Goal: Task Accomplishment & Management: Use online tool/utility

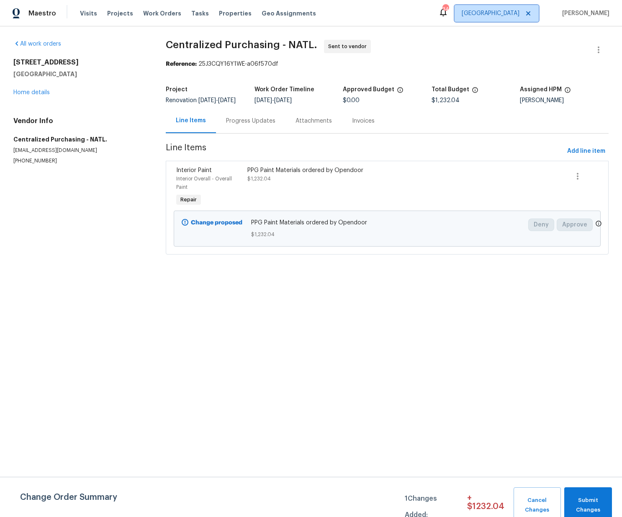
click at [514, 11] on span "[GEOGRAPHIC_DATA]" at bounding box center [491, 13] width 58 height 8
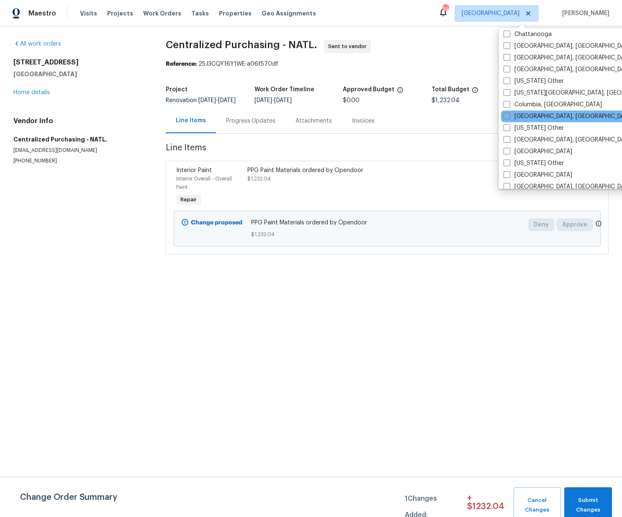
scroll to position [226, 0]
click at [526, 106] on label "Columbia, [GEOGRAPHIC_DATA]" at bounding box center [553, 104] width 98 height 8
click at [509, 105] on input "Columbia, [GEOGRAPHIC_DATA]" at bounding box center [506, 102] width 5 height 5
checkbox input "true"
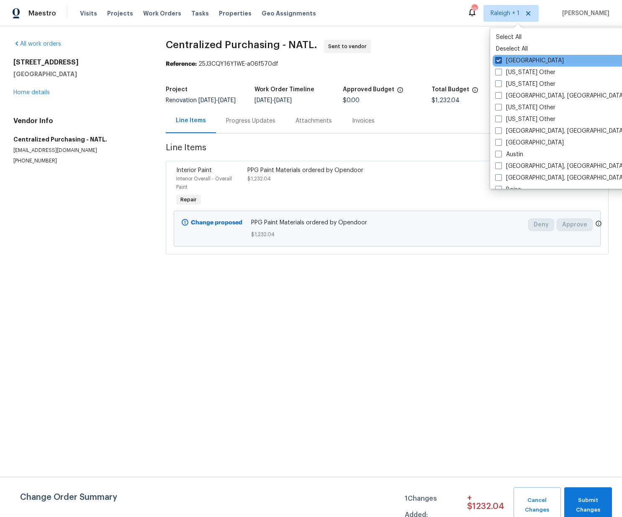
click at [509, 57] on label "[GEOGRAPHIC_DATA]" at bounding box center [529, 61] width 69 height 8
click at [501, 57] on input "[GEOGRAPHIC_DATA]" at bounding box center [497, 59] width 5 height 5
checkbox input "false"
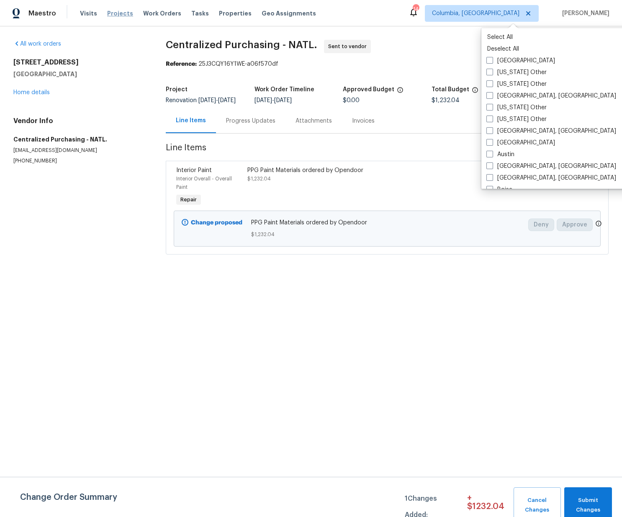
click at [116, 16] on span "Projects" at bounding box center [120, 13] width 26 height 8
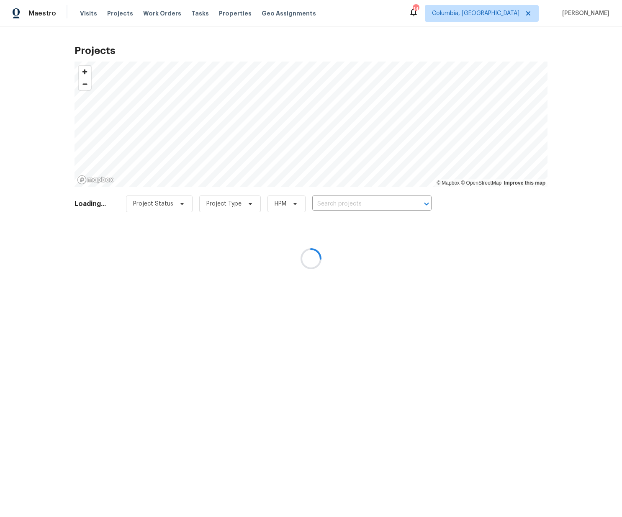
click at [346, 201] on div at bounding box center [311, 258] width 622 height 517
click at [346, 203] on div at bounding box center [311, 258] width 622 height 517
click at [348, 202] on div at bounding box center [311, 258] width 622 height 517
click at [349, 199] on div at bounding box center [311, 258] width 622 height 517
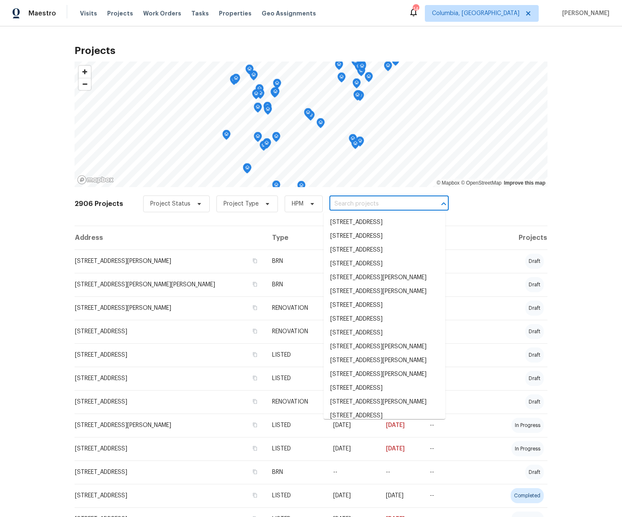
click at [348, 204] on input "text" at bounding box center [377, 204] width 96 height 13
paste input "[STREET_ADDRESS] Columbia, SC 29212"
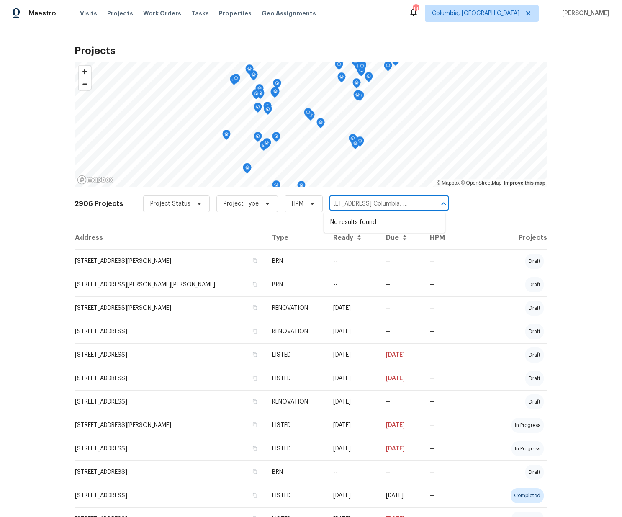
scroll to position [0, 15]
drag, startPoint x: 359, startPoint y: 204, endPoint x: 431, endPoint y: 205, distance: 71.6
click at [431, 205] on div "[STREET_ADDRESS] Columbia, SC 29212 ​" at bounding box center [388, 204] width 119 height 13
type input "129 [GEOGRAPHIC_DATA]"
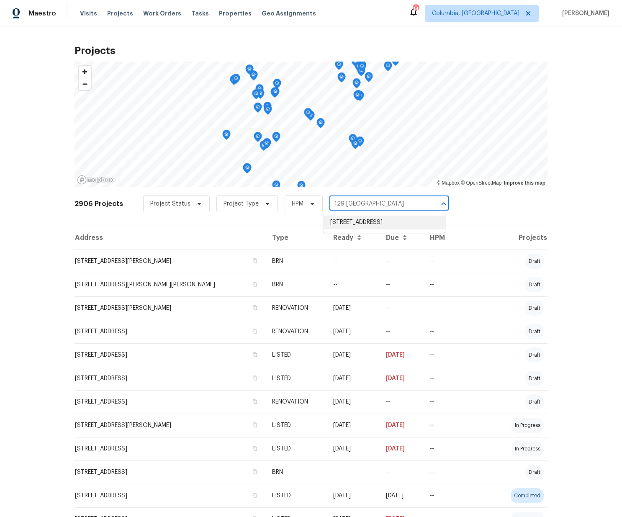
click at [412, 225] on li "[STREET_ADDRESS]" at bounding box center [385, 223] width 122 height 14
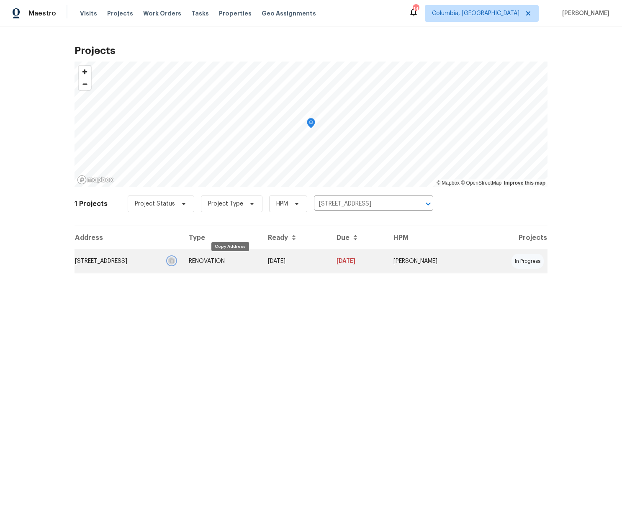
drag, startPoint x: 229, startPoint y: 261, endPoint x: 192, endPoint y: 262, distance: 37.3
click at [174, 260] on icon "button" at bounding box center [171, 260] width 5 height 5
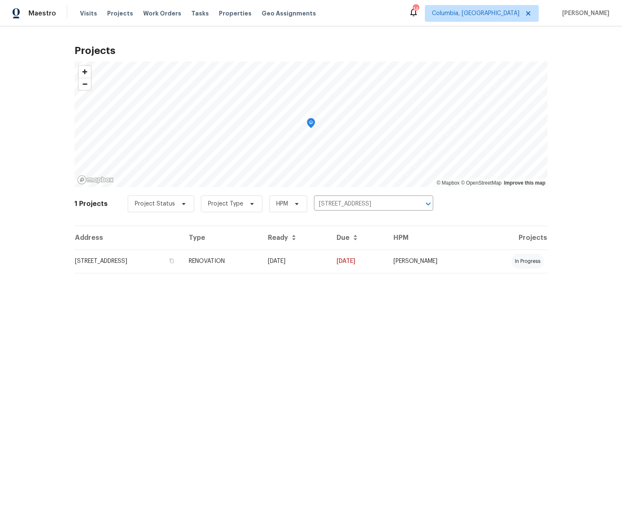
drag, startPoint x: 188, startPoint y: 262, endPoint x: 157, endPoint y: 256, distance: 31.0
click at [182, 262] on td "[STREET_ADDRESS]" at bounding box center [129, 260] width 108 height 23
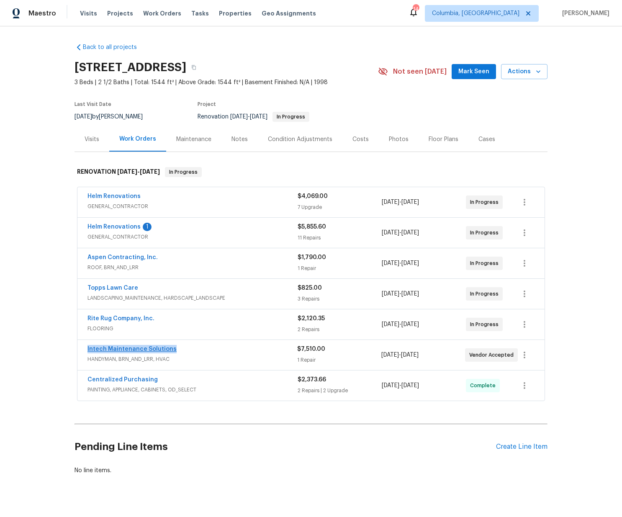
drag, startPoint x: 181, startPoint y: 349, endPoint x: 102, endPoint y: 349, distance: 78.7
click at [82, 346] on div "Intech Maintenance Solutions HANDYMAN, BRN_AND_LRR, HVAC $7,510.00 1 Repair [DA…" at bounding box center [310, 355] width 467 height 30
click at [213, 352] on div "Intech Maintenance Solutions" at bounding box center [192, 350] width 210 height 10
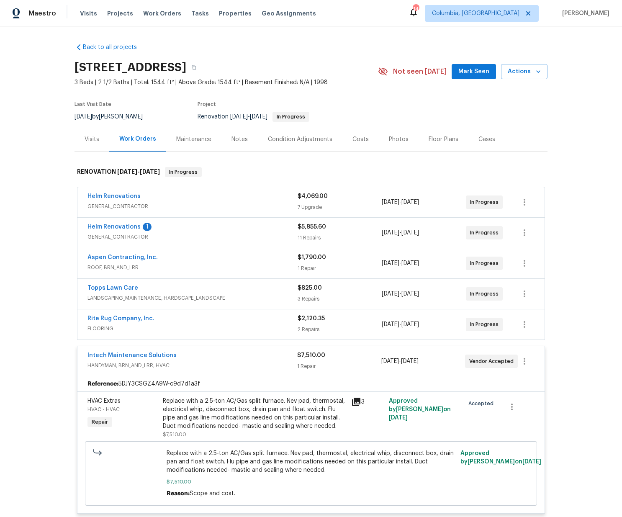
click at [186, 231] on div "Helm Renovations 1" at bounding box center [192, 228] width 210 height 10
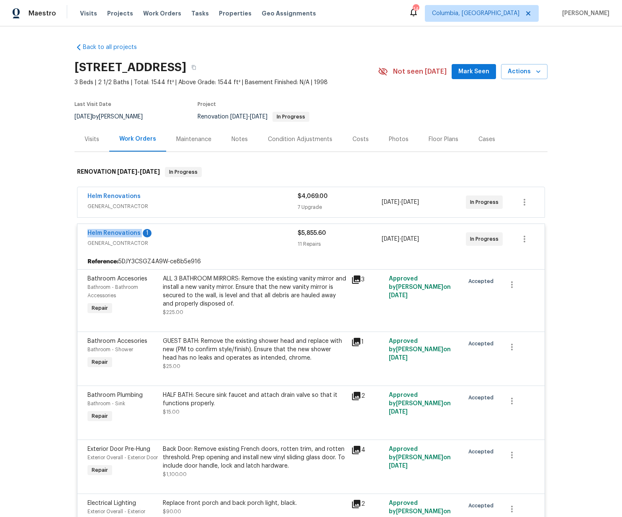
drag, startPoint x: 86, startPoint y: 234, endPoint x: 139, endPoint y: 236, distance: 53.2
click at [139, 236] on div "Helm Renovations 1 GENERAL_CONTRACTOR $5,855.60 11 Repairs [DATE] - [DATE] In P…" at bounding box center [310, 239] width 467 height 30
copy link "Helm Renovations"
click at [162, 235] on div "Helm Renovations 1" at bounding box center [192, 234] width 210 height 10
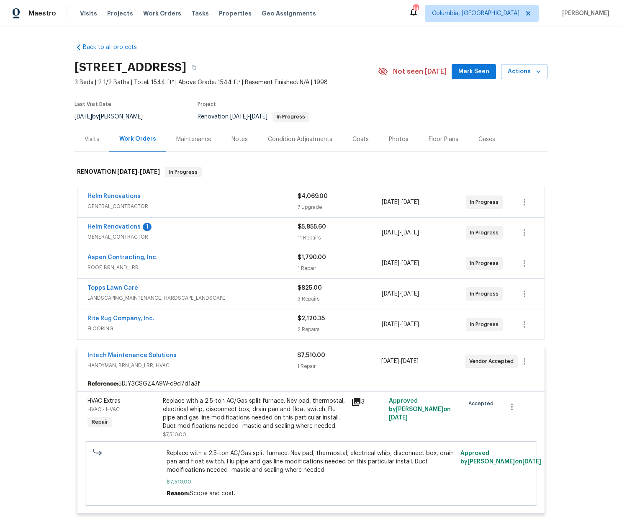
click at [239, 358] on div "Intech Maintenance Solutions" at bounding box center [192, 356] width 210 height 10
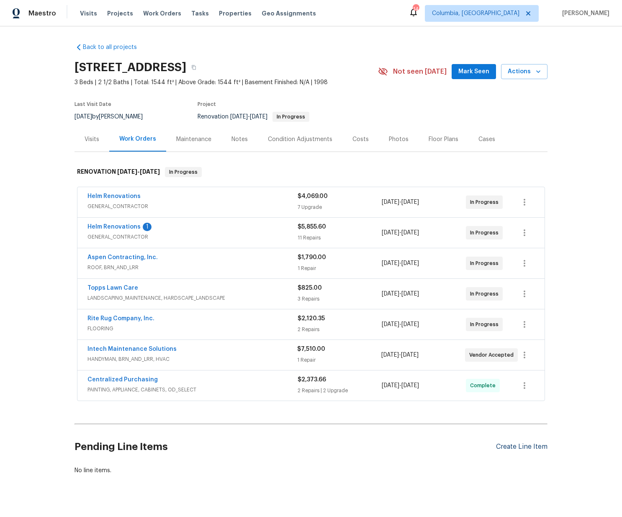
click at [523, 447] on div "Create Line Item" at bounding box center [521, 447] width 51 height 8
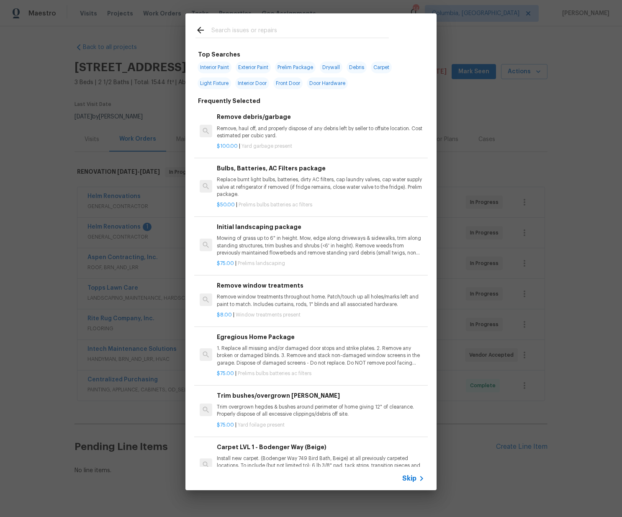
click at [248, 28] on input "text" at bounding box center [299, 31] width 177 height 13
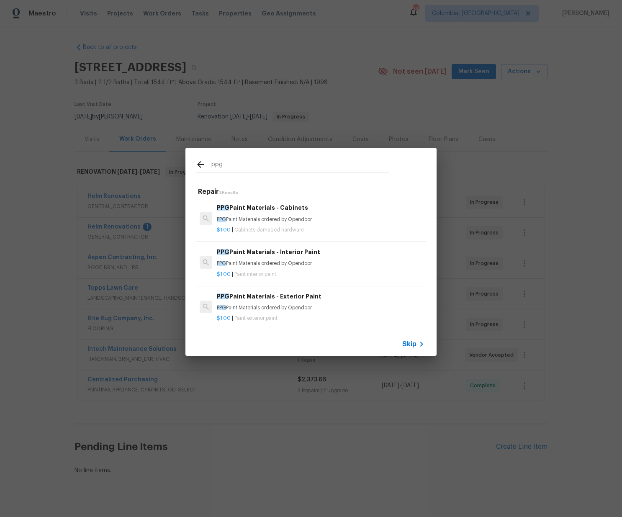
type input "ppg"
click at [270, 273] on span "Paint interior paint" at bounding box center [255, 274] width 42 height 5
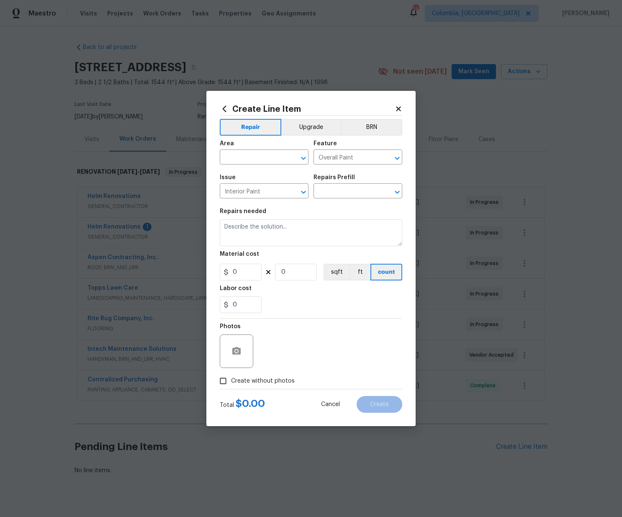
type input "PPG Paint Materials - Interior Paint $1.00"
type textarea "PPG Paint Materials ordered by Opendoor"
type input "1"
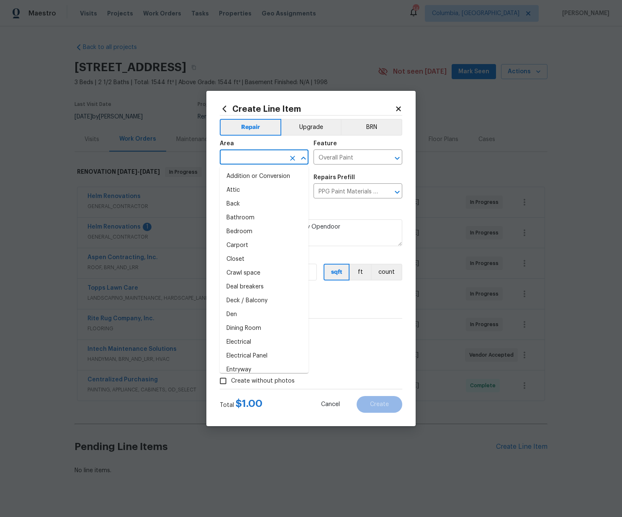
click at [267, 155] on input "text" at bounding box center [252, 158] width 65 height 13
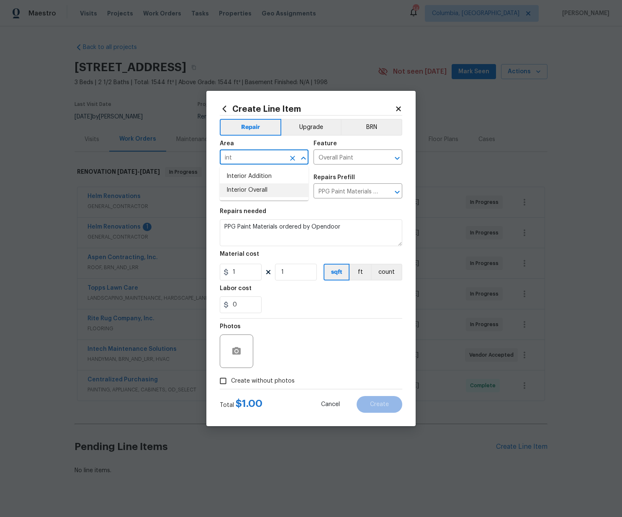
drag, startPoint x: 263, startPoint y: 190, endPoint x: 262, endPoint y: 218, distance: 28.5
click at [263, 190] on li "Interior Overall" at bounding box center [264, 190] width 89 height 14
type input "Interior Overall"
click at [186, 268] on div "Create Line Item Repair Upgrade BRN Area Interior Overall ​ Feature Overall Pai…" at bounding box center [311, 258] width 622 height 517
paste input "69.63"
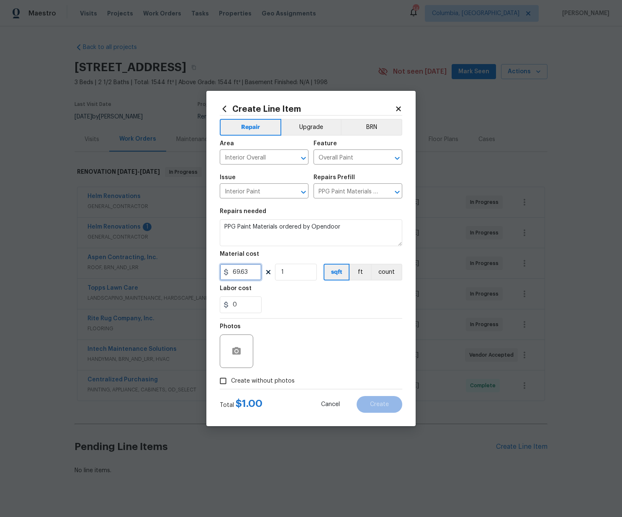
type input "69.63"
drag, startPoint x: 256, startPoint y: 378, endPoint x: 278, endPoint y: 355, distance: 31.7
click at [257, 378] on span "Create without photos" at bounding box center [263, 381] width 64 height 9
click at [283, 350] on div "Photos" at bounding box center [311, 346] width 183 height 54
click at [267, 384] on span "Create without photos" at bounding box center [263, 381] width 64 height 9
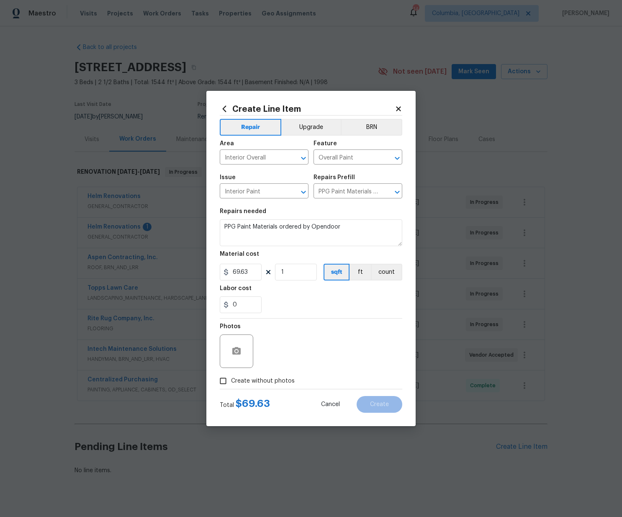
click at [231, 384] on input "Create without photos" at bounding box center [223, 381] width 16 height 16
checkbox input "true"
click at [305, 348] on textarea at bounding box center [331, 350] width 142 height 33
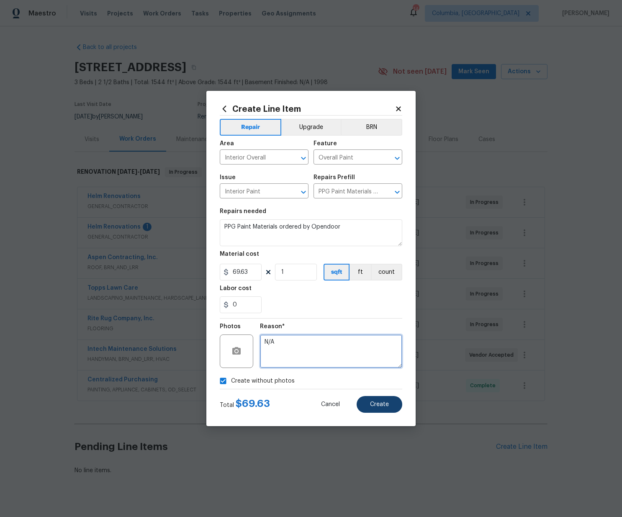
type textarea "N/A"
click at [397, 401] on button "Create" at bounding box center [380, 404] width 46 height 17
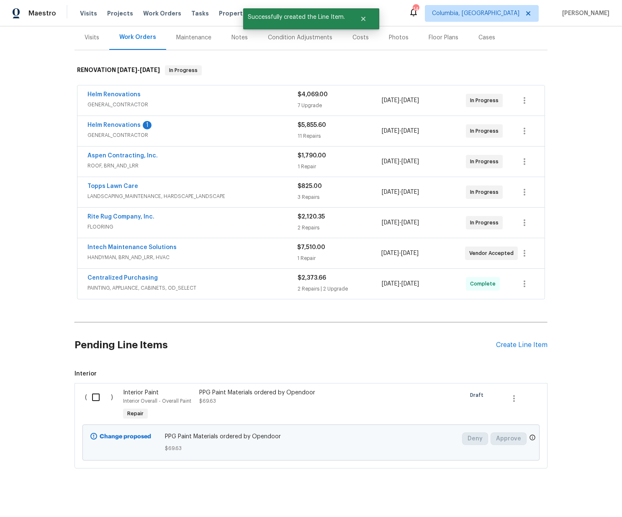
scroll to position [110, 0]
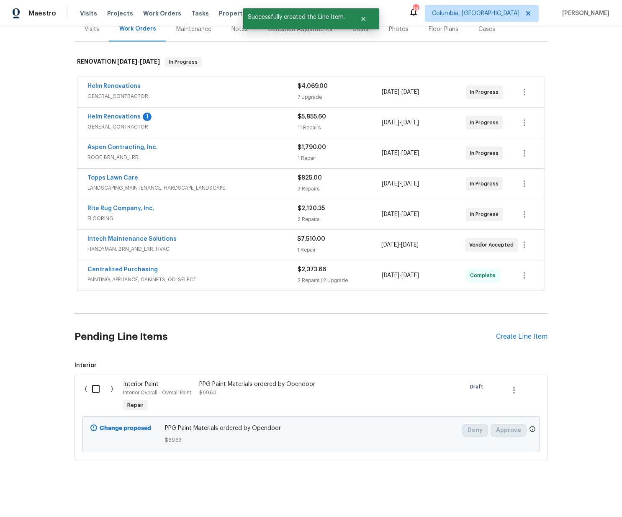
click at [95, 388] on input "checkbox" at bounding box center [99, 389] width 24 height 18
checkbox input "true"
click at [557, 499] on span "Create Work Order" at bounding box center [574, 496] width 56 height 10
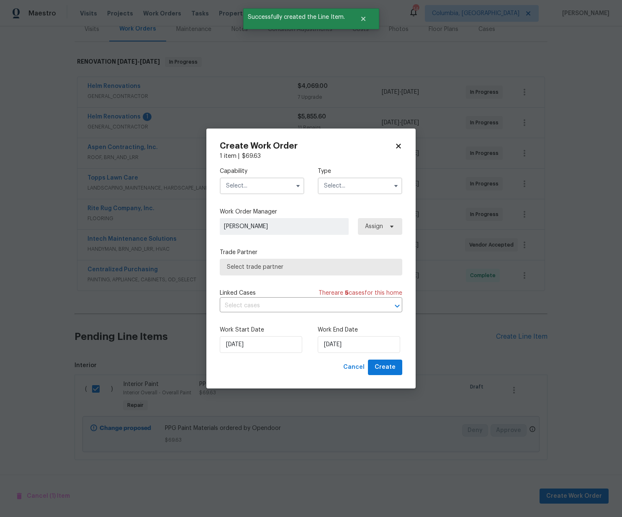
click at [253, 188] on input "text" at bounding box center [262, 185] width 85 height 17
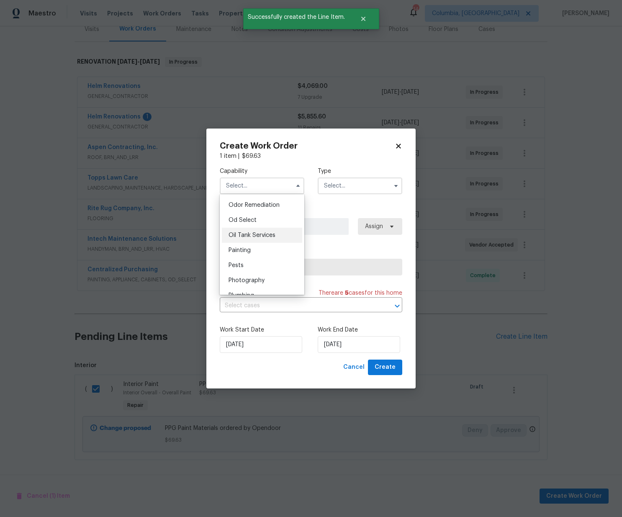
scroll to position [659, 0]
click at [261, 245] on div "Painting" at bounding box center [262, 248] width 80 height 15
type input "Painting"
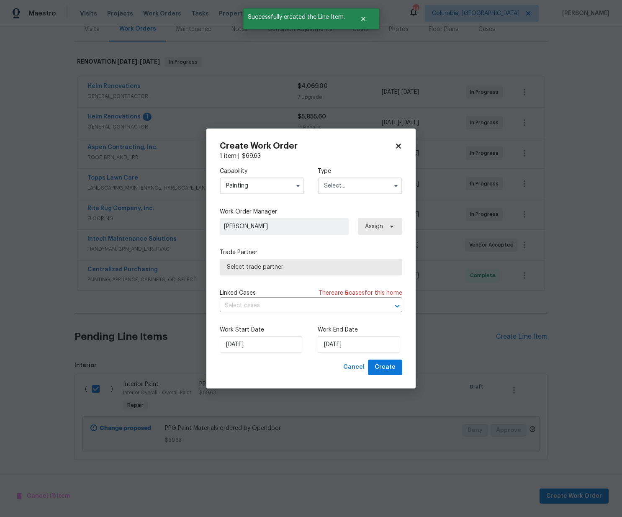
click at [350, 184] on input "text" at bounding box center [360, 185] width 85 height 17
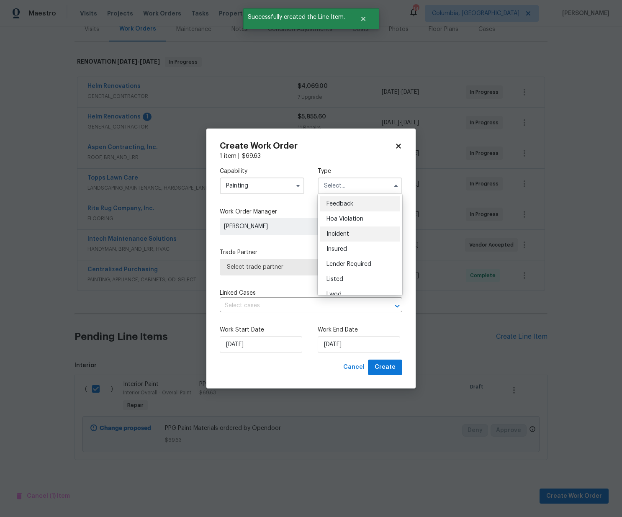
scroll to position [100, 0]
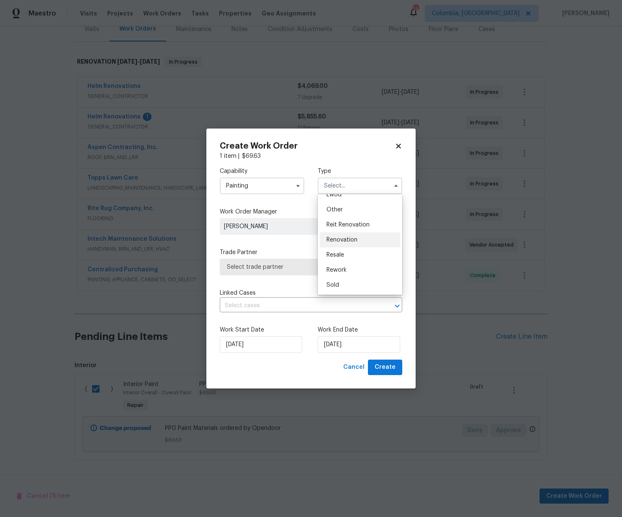
click at [352, 241] on span "Renovation" at bounding box center [341, 240] width 31 height 6
type input "Renovation"
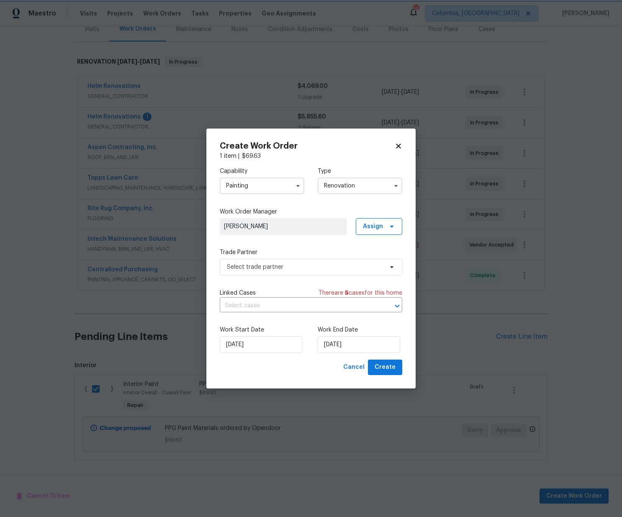
scroll to position [0, 0]
click at [378, 227] on span "Assign" at bounding box center [373, 226] width 20 height 8
drag, startPoint x: 376, startPoint y: 262, endPoint x: 346, endPoint y: 262, distance: 30.1
click at [376, 262] on div "Assign to me" at bounding box center [380, 262] width 36 height 8
click at [308, 263] on span "Select trade partner" at bounding box center [305, 267] width 156 height 8
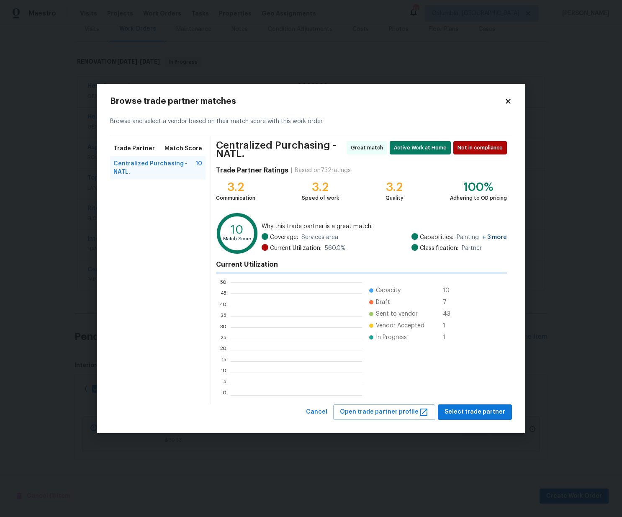
scroll to position [117, 131]
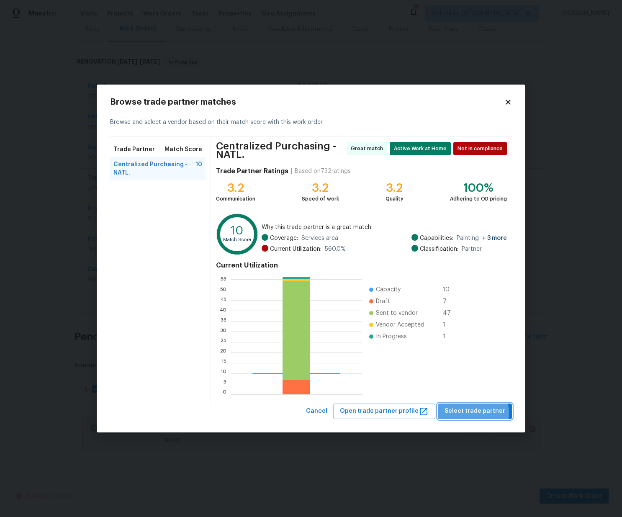
click at [468, 413] on span "Select trade partner" at bounding box center [475, 411] width 61 height 10
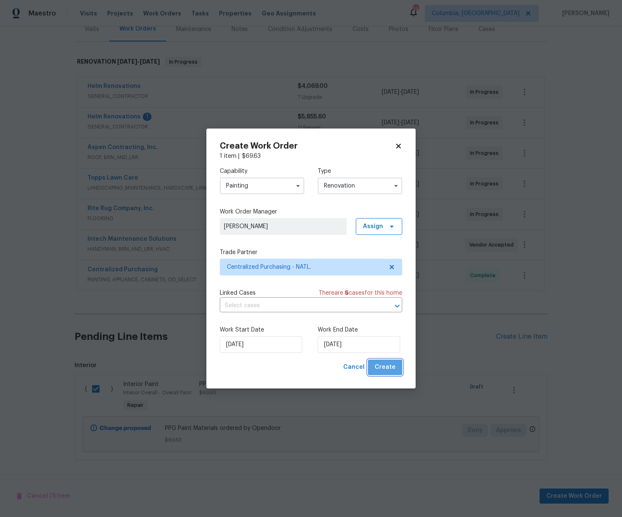
click at [396, 364] on button "Create" at bounding box center [385, 367] width 34 height 15
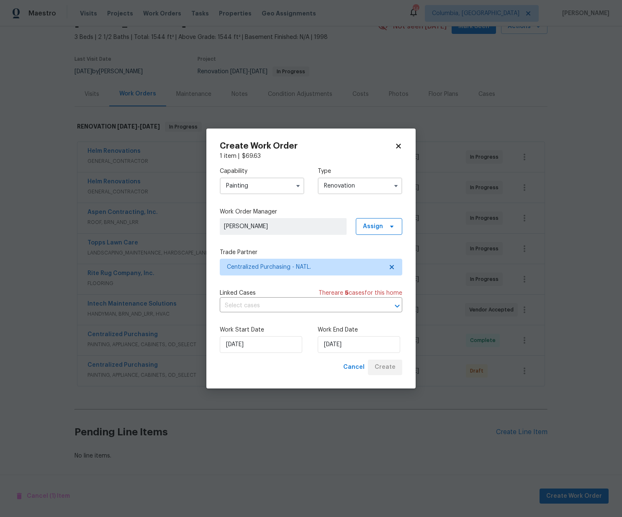
scroll to position [45, 0]
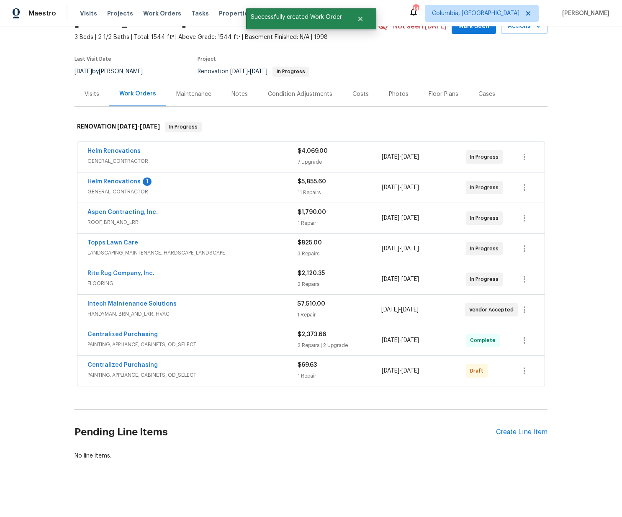
click at [536, 369] on div "Centralized Purchasing PAINTING, APPLIANCE, CABINETS, OD_SELECT $69.63 1 Repair…" at bounding box center [310, 371] width 467 height 30
click at [527, 370] on icon "button" at bounding box center [524, 371] width 10 height 10
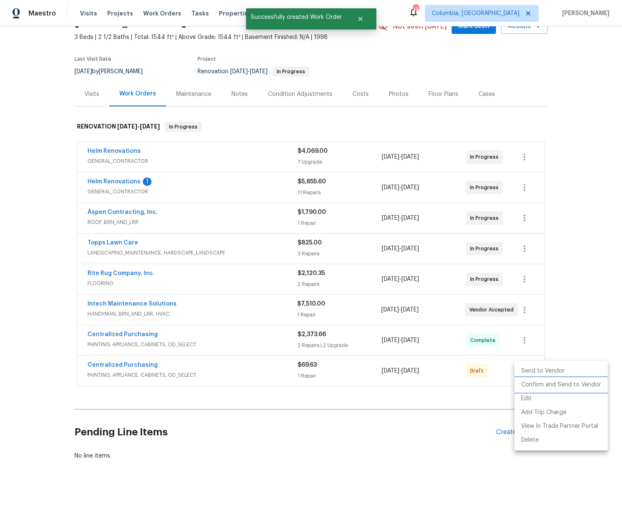
click at [531, 383] on li "Confirm and Send to Vendor" at bounding box center [560, 385] width 93 height 14
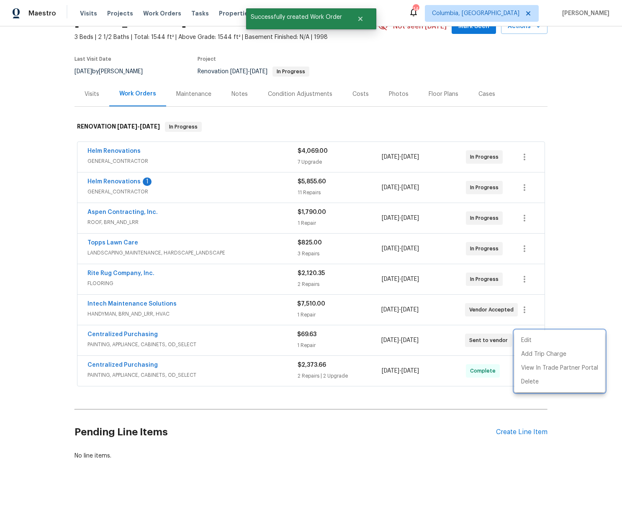
click at [278, 342] on div at bounding box center [311, 258] width 622 height 517
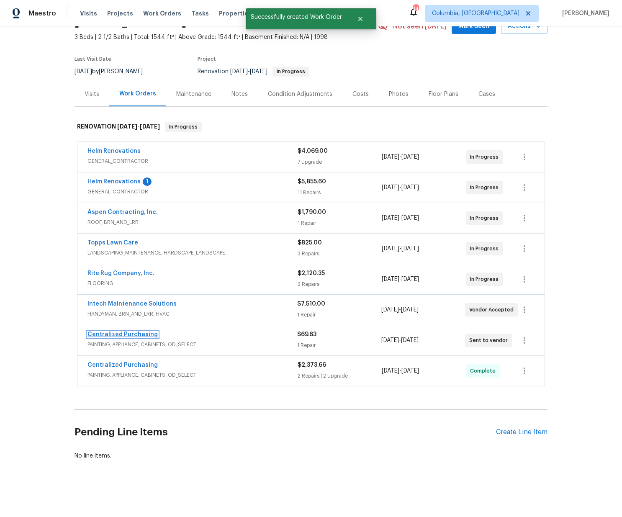
click at [134, 334] on link "Centralized Purchasing" at bounding box center [122, 335] width 70 height 6
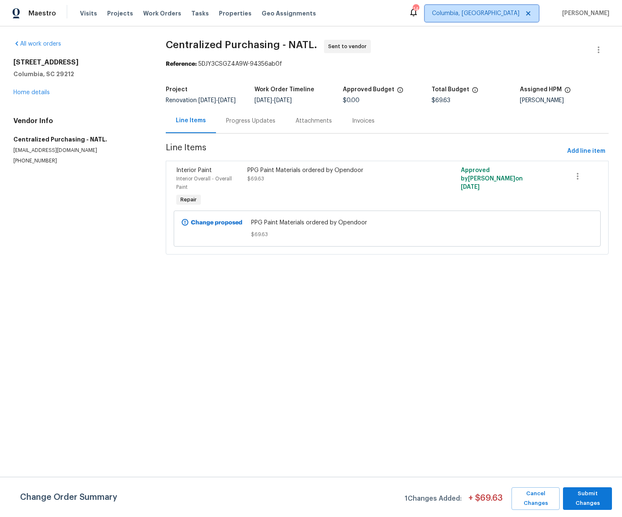
drag, startPoint x: 499, startPoint y: 15, endPoint x: 499, endPoint y: 20, distance: 4.6
click at [499, 15] on span "Columbia, [GEOGRAPHIC_DATA]" at bounding box center [475, 13] width 87 height 8
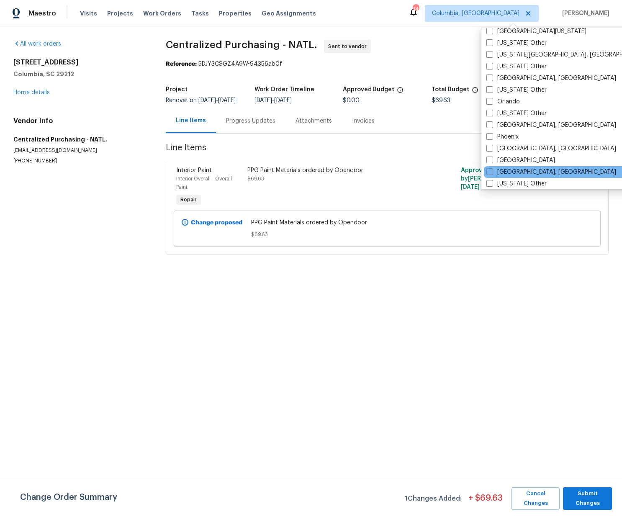
scroll to position [934, 0]
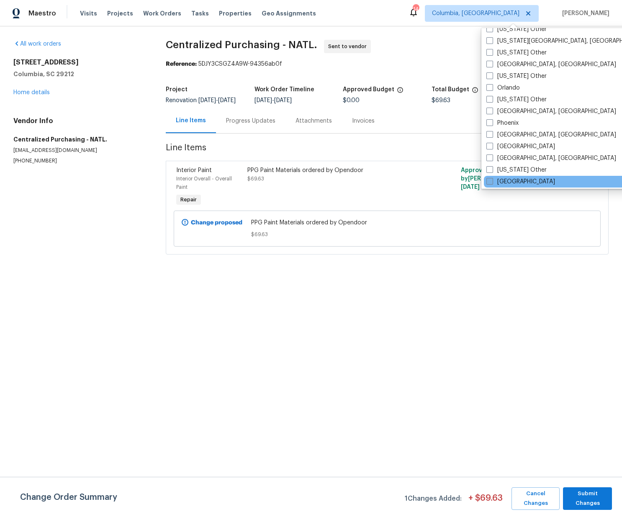
click at [499, 183] on label "[GEOGRAPHIC_DATA]" at bounding box center [520, 181] width 69 height 8
click at [492, 183] on input "[GEOGRAPHIC_DATA]" at bounding box center [488, 179] width 5 height 5
checkbox input "true"
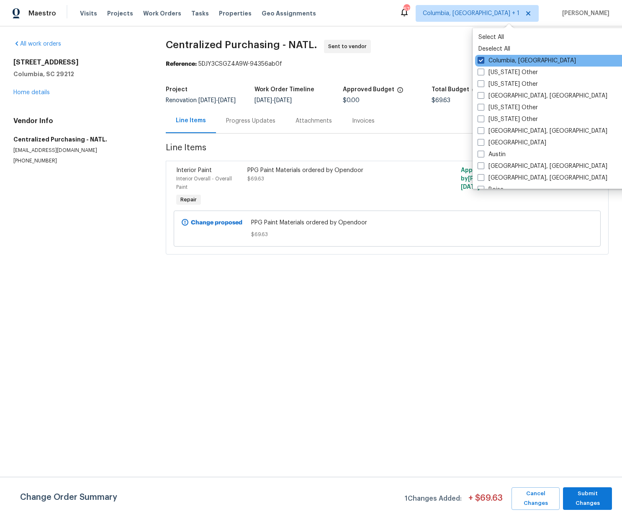
click at [492, 57] on label "Columbia, [GEOGRAPHIC_DATA]" at bounding box center [527, 61] width 98 height 8
click at [483, 57] on input "Columbia, [GEOGRAPHIC_DATA]" at bounding box center [480, 59] width 5 height 5
checkbox input "false"
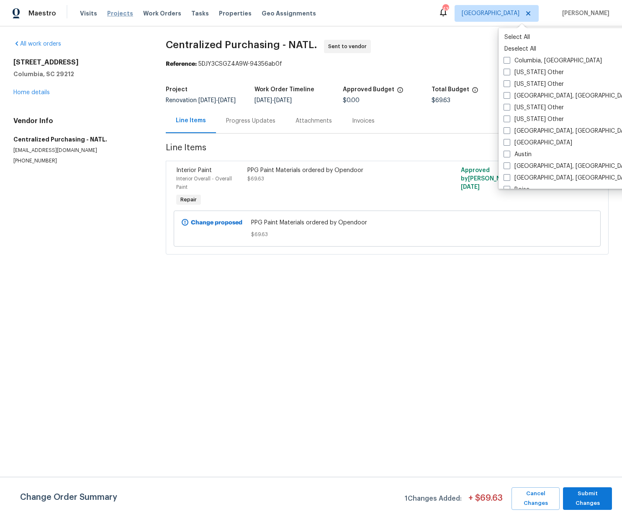
click at [109, 11] on span "Projects" at bounding box center [120, 13] width 26 height 8
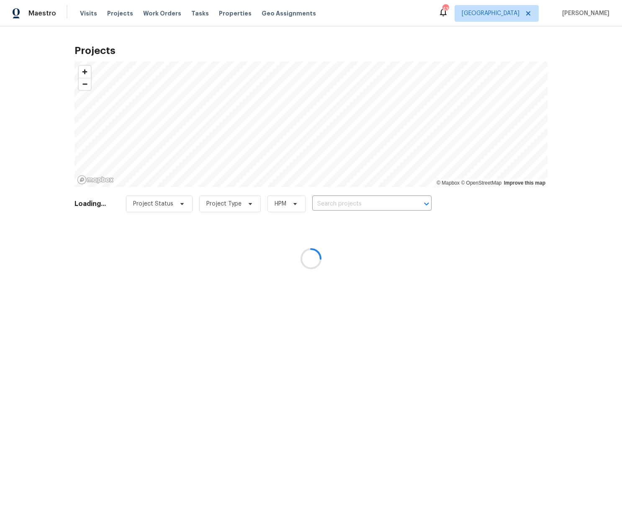
click at [342, 200] on div at bounding box center [311, 258] width 622 height 517
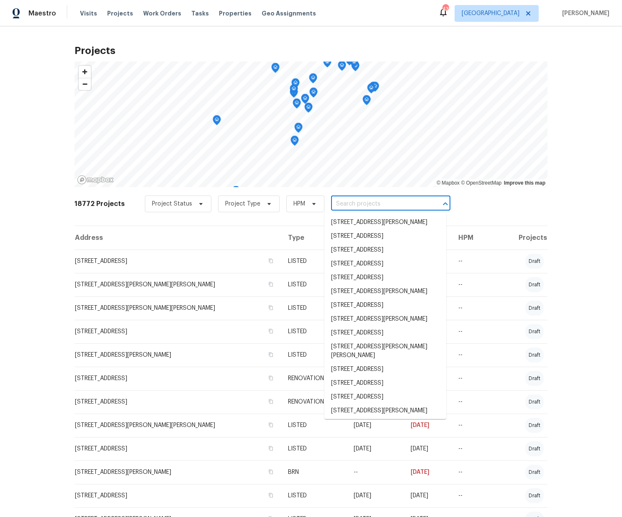
click at [344, 206] on input "text" at bounding box center [379, 204] width 96 height 13
paste input "[STREET_ADDRESS]"
type input "[STREET_ADDRESS]"
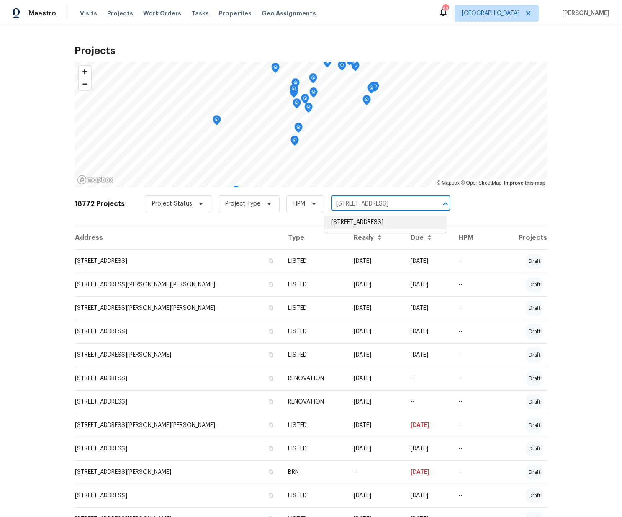
click at [343, 221] on li "[STREET_ADDRESS]" at bounding box center [385, 223] width 122 height 14
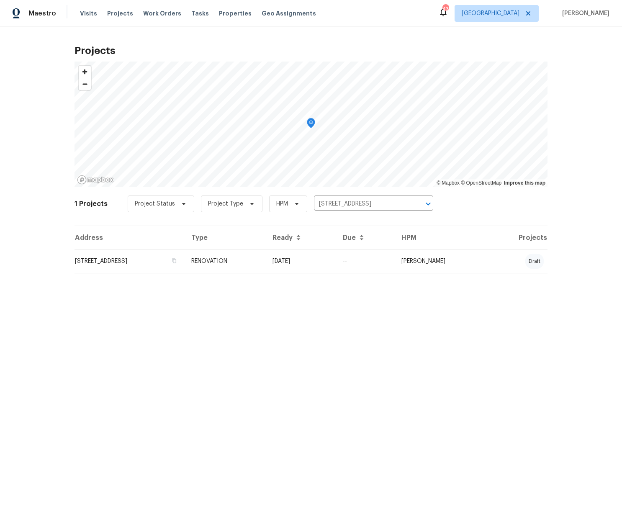
click at [266, 257] on td "RENOVATION" at bounding box center [225, 260] width 81 height 23
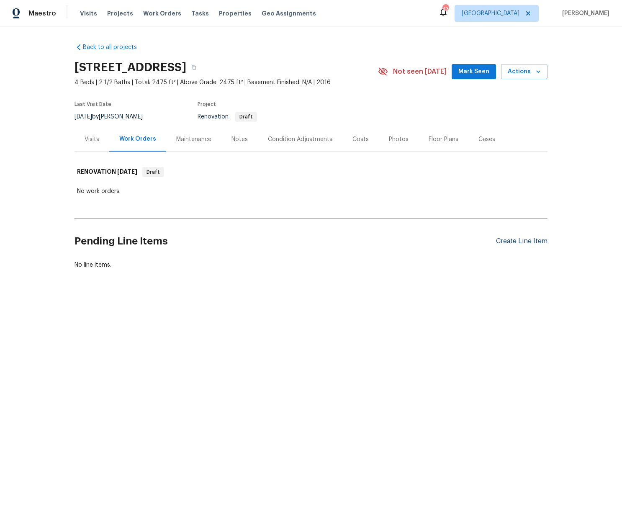
click at [528, 244] on div "Create Line Item" at bounding box center [521, 241] width 51 height 8
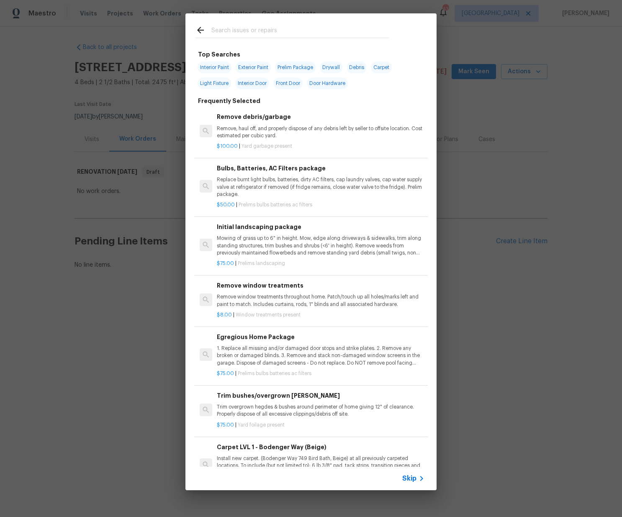
click at [277, 25] on div at bounding box center [291, 29] width 213 height 33
click at [278, 29] on input "text" at bounding box center [299, 31] width 177 height 13
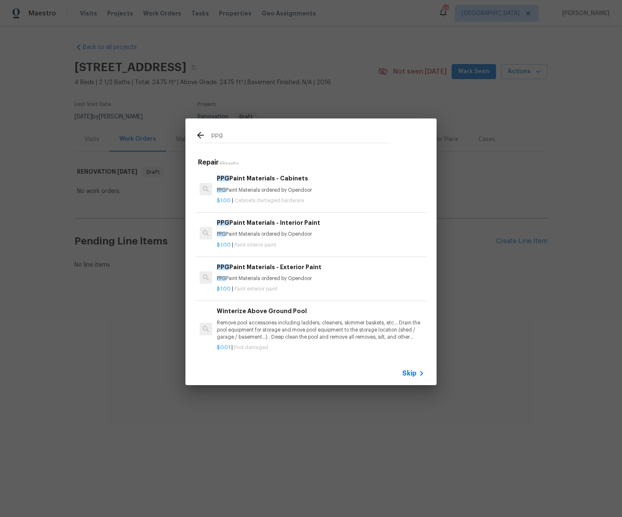
type input "ppg"
click at [283, 223] on h6 "PPG Paint Materials - Interior Paint" at bounding box center [321, 222] width 208 height 9
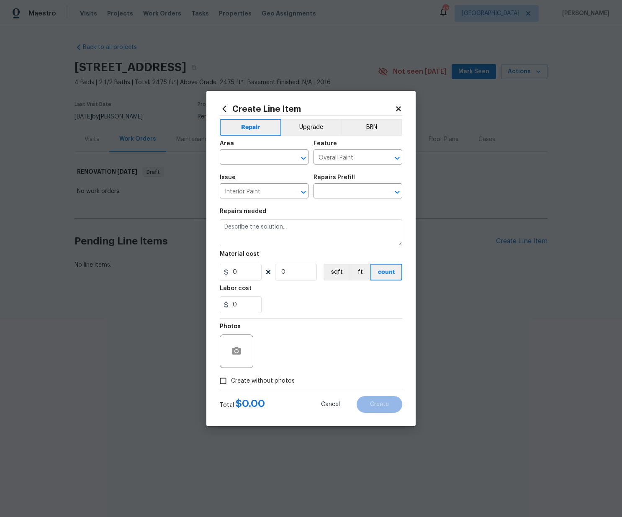
type input "PPG Paint Materials - Interior Paint $1.00"
type textarea "PPG Paint Materials ordered by Opendoor"
type input "1"
click at [254, 159] on input "text" at bounding box center [252, 158] width 65 height 13
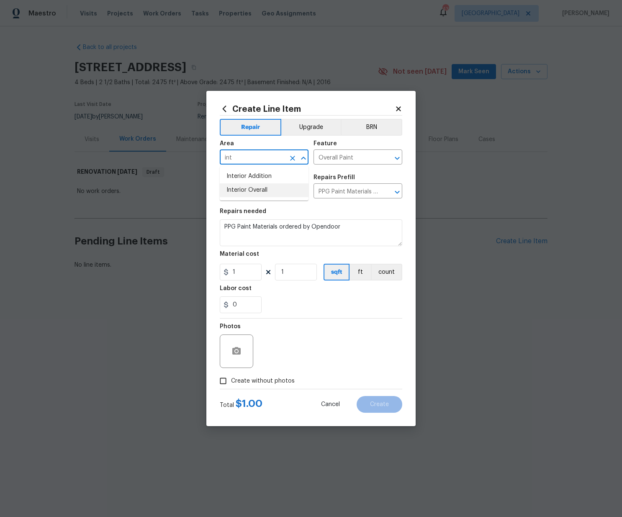
click at [240, 193] on li "Interior Overall" at bounding box center [264, 190] width 89 height 14
type input "Interior Overall"
drag, startPoint x: 240, startPoint y: 272, endPoint x: 222, endPoint y: 270, distance: 17.7
click at [222, 270] on input "1" at bounding box center [241, 272] width 42 height 17
paste input "153.46"
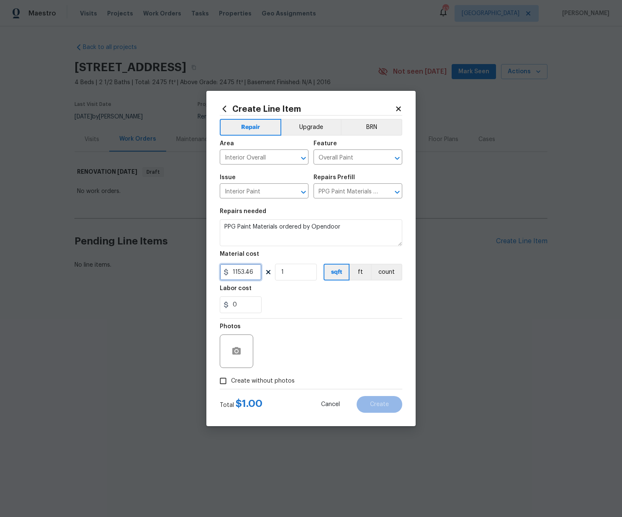
type input "1153.46"
click at [260, 385] on label "Create without photos" at bounding box center [255, 381] width 80 height 16
click at [302, 344] on div "Photos" at bounding box center [311, 346] width 183 height 54
drag, startPoint x: 276, startPoint y: 380, endPoint x: 279, endPoint y: 375, distance: 5.6
click at [276, 380] on span "Create without photos" at bounding box center [263, 381] width 64 height 9
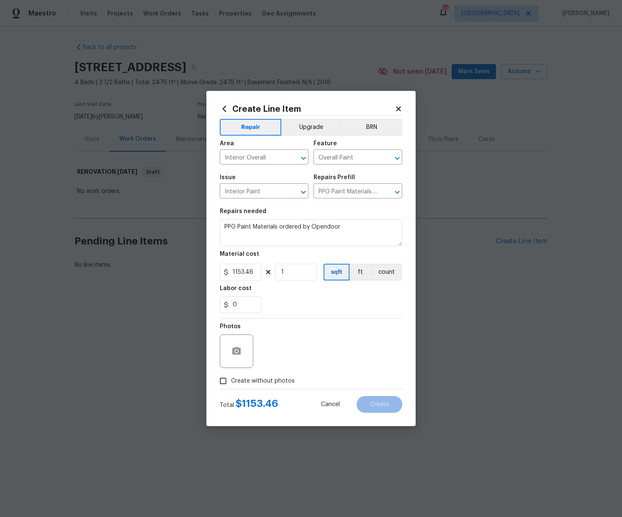
click at [231, 380] on input "Create without photos" at bounding box center [223, 381] width 16 height 16
checkbox input "true"
click at [298, 347] on textarea at bounding box center [331, 350] width 142 height 33
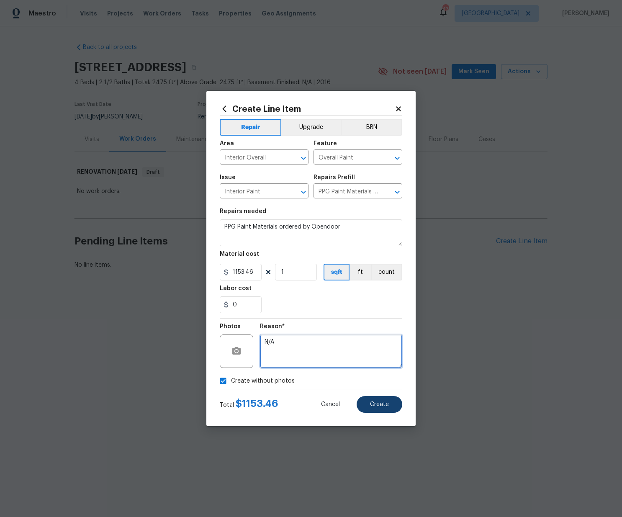
type textarea "N/A"
click at [380, 400] on button "Create" at bounding box center [380, 404] width 46 height 17
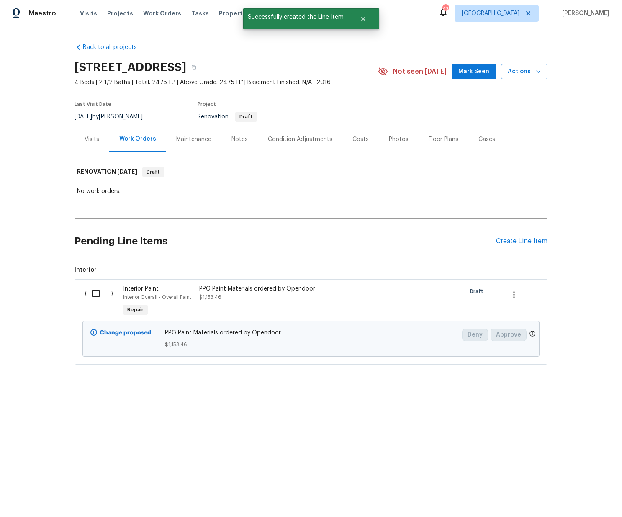
click at [99, 291] on input "checkbox" at bounding box center [99, 294] width 24 height 18
checkbox input "true"
click at [576, 493] on span "Create Work Order" at bounding box center [574, 496] width 56 height 10
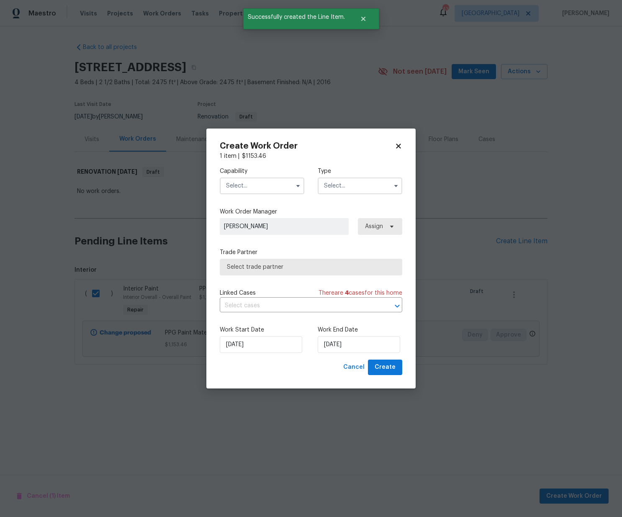
click at [268, 188] on input "text" at bounding box center [262, 185] width 85 height 17
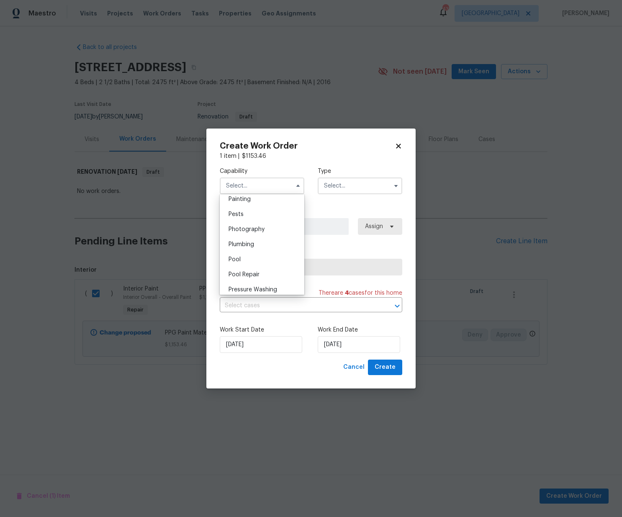
click at [255, 203] on div "Painting" at bounding box center [262, 199] width 80 height 15
type input "Painting"
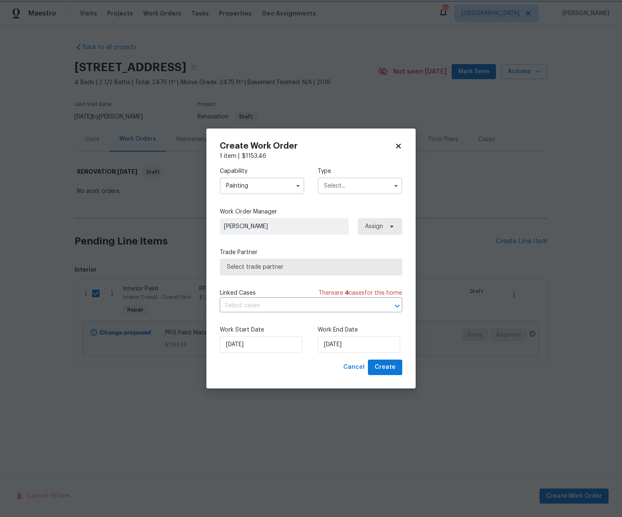
scroll to position [688, 0]
drag, startPoint x: 354, startPoint y: 179, endPoint x: 350, endPoint y: 191, distance: 12.7
click at [354, 179] on input "text" at bounding box center [360, 185] width 85 height 17
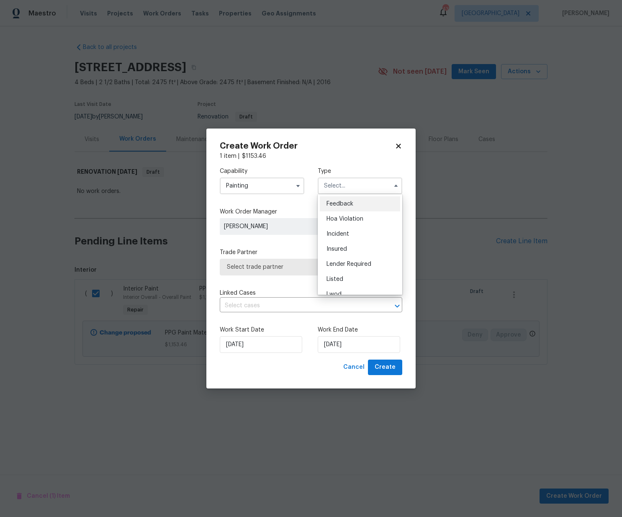
scroll to position [100, 0]
click at [350, 235] on div "Renovation" at bounding box center [360, 239] width 80 height 15
type input "Renovation"
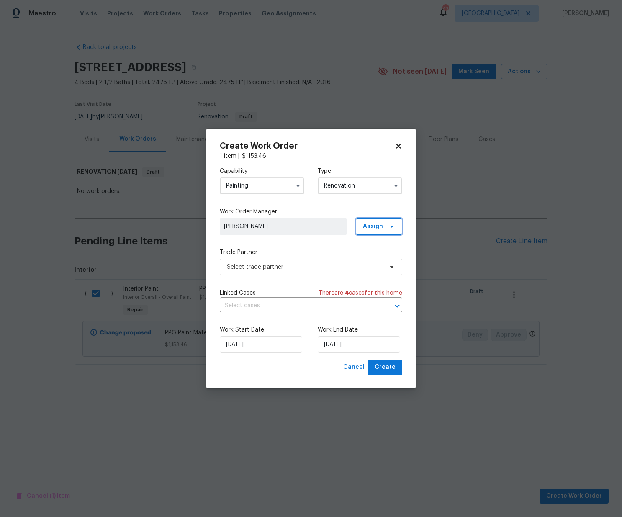
click at [374, 234] on span "Assign" at bounding box center [379, 226] width 46 height 17
click at [378, 261] on div "Assign to me" at bounding box center [380, 262] width 36 height 8
click at [297, 277] on div "Capability Painting Type Renovation Work Order Manager [PERSON_NAME] Assign Tra…" at bounding box center [311, 259] width 183 height 199
click at [295, 267] on span "Select trade partner" at bounding box center [305, 267] width 156 height 8
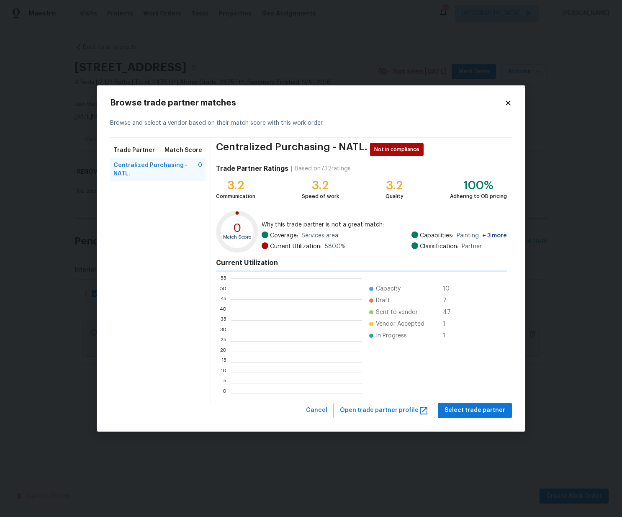
scroll to position [117, 131]
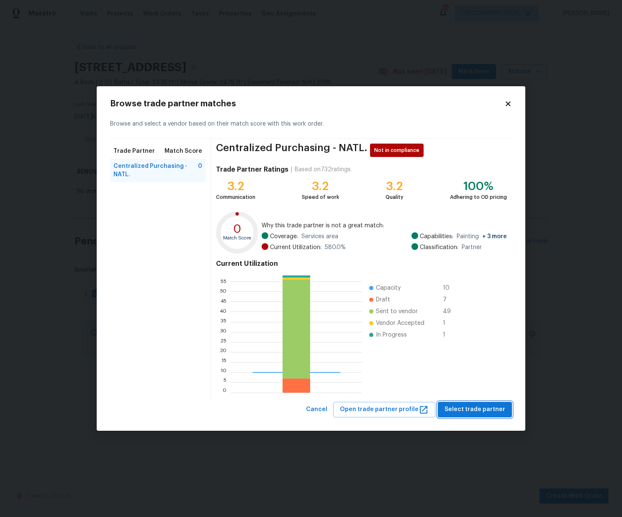
click at [491, 405] on span "Select trade partner" at bounding box center [475, 409] width 61 height 10
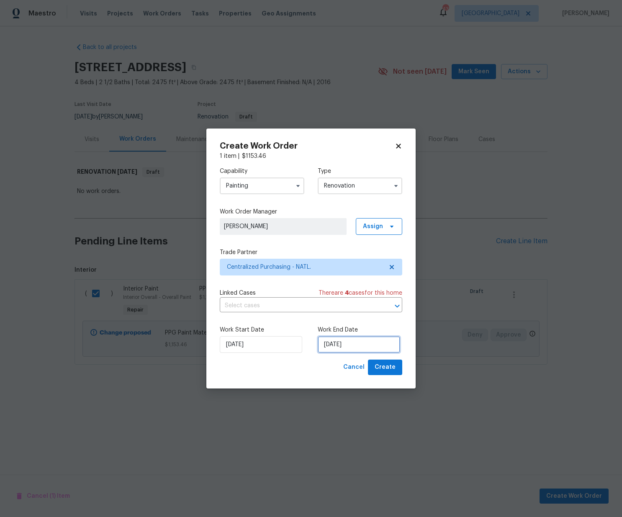
click at [360, 343] on input "[DATE]" at bounding box center [359, 344] width 82 height 17
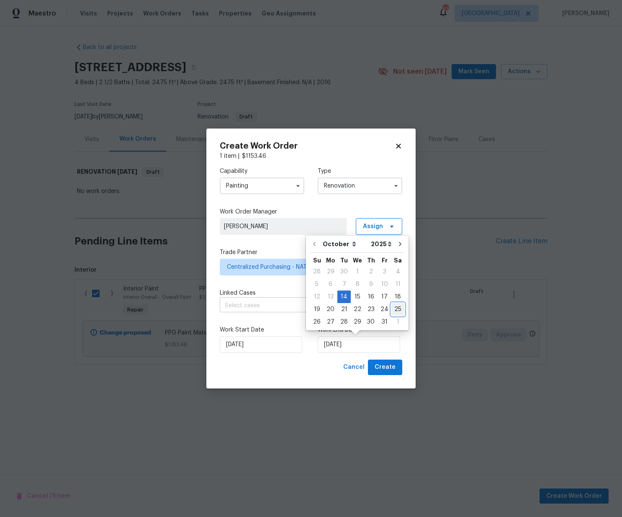
click at [396, 309] on div "25" at bounding box center [397, 309] width 13 height 12
type input "[DATE]"
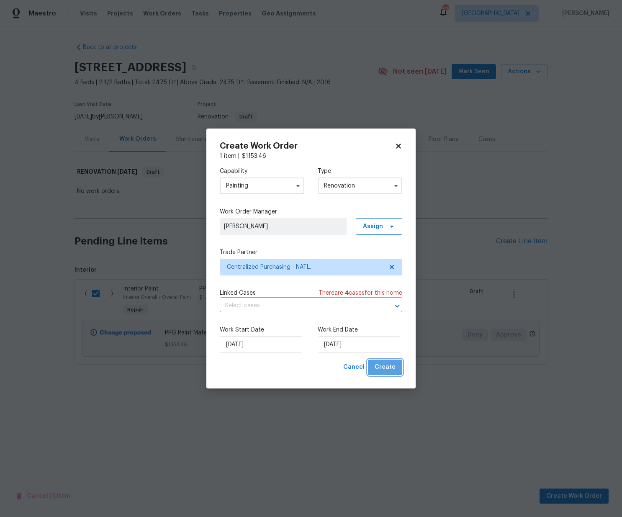
click at [388, 372] on button "Create" at bounding box center [385, 367] width 34 height 15
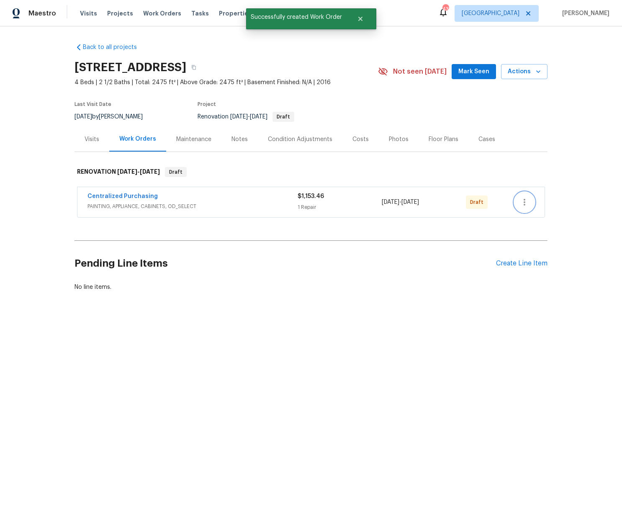
click at [525, 198] on icon "button" at bounding box center [524, 202] width 10 height 10
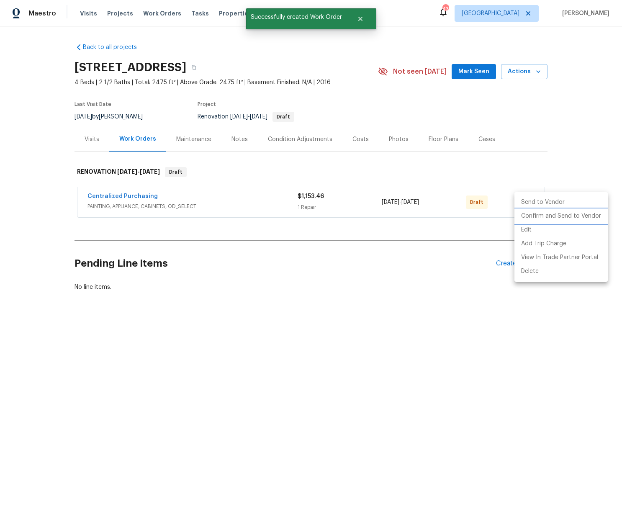
click at [529, 216] on li "Confirm and Send to Vendor" at bounding box center [560, 216] width 93 height 14
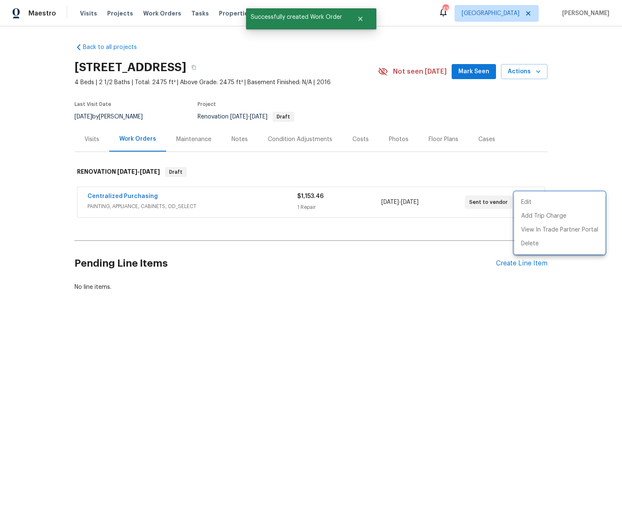
drag, startPoint x: 171, startPoint y: 200, endPoint x: 128, endPoint y: 192, distance: 43.9
click at [156, 197] on div at bounding box center [311, 258] width 622 height 517
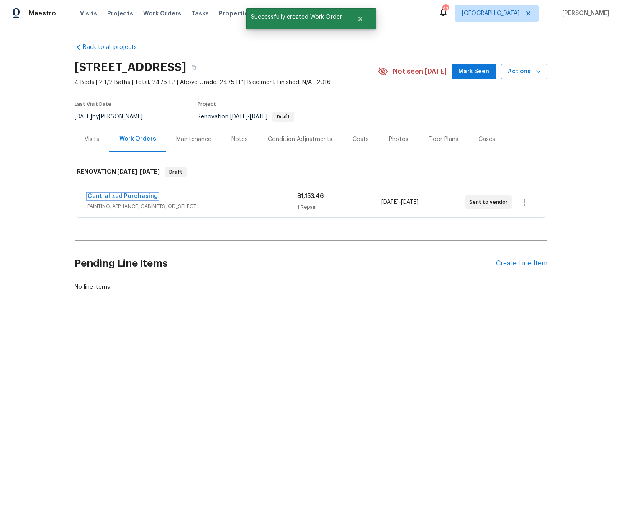
drag, startPoint x: 121, startPoint y: 194, endPoint x: 121, endPoint y: 181, distance: 13.0
click at [121, 194] on link "Centralized Purchasing" at bounding box center [122, 196] width 70 height 6
